Goal: Task Accomplishment & Management: Complete application form

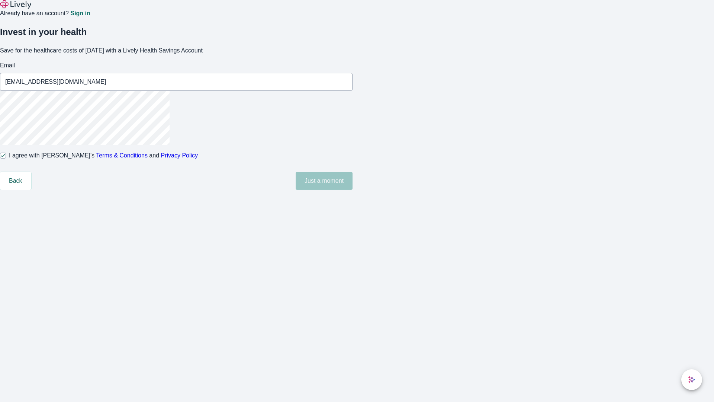
type input "[EMAIL_ADDRESS][DOMAIN_NAME]"
click at [6, 158] on input "I agree with Lively’s Terms & Conditions and Privacy Policy" at bounding box center [3, 155] width 6 height 6
checkbox input "false"
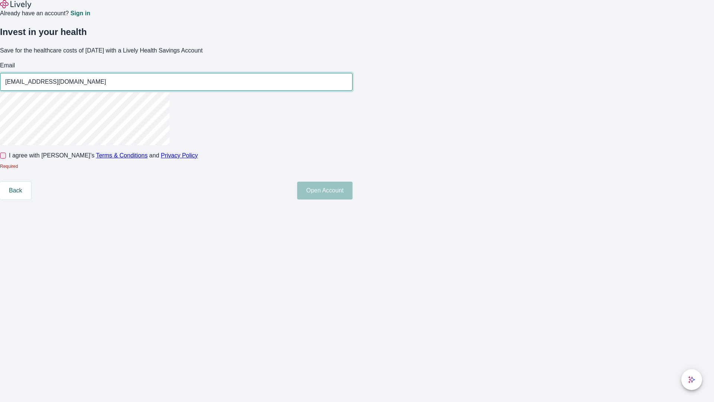
type input "[EMAIL_ADDRESS][DOMAIN_NAME]"
click at [6, 158] on input "I agree with Lively’s Terms & Conditions and Privacy Policy" at bounding box center [3, 155] width 6 height 6
checkbox input "true"
click at [353, 199] on button "Open Account" at bounding box center [324, 191] width 55 height 18
